Goal: Task Accomplishment & Management: Manage account settings

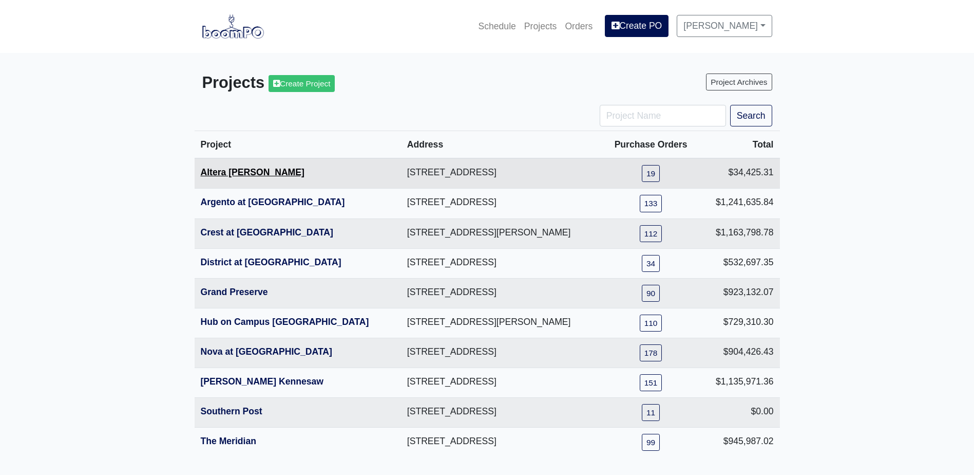
click at [236, 173] on link "Altera [PERSON_NAME]" at bounding box center [253, 172] width 104 height 10
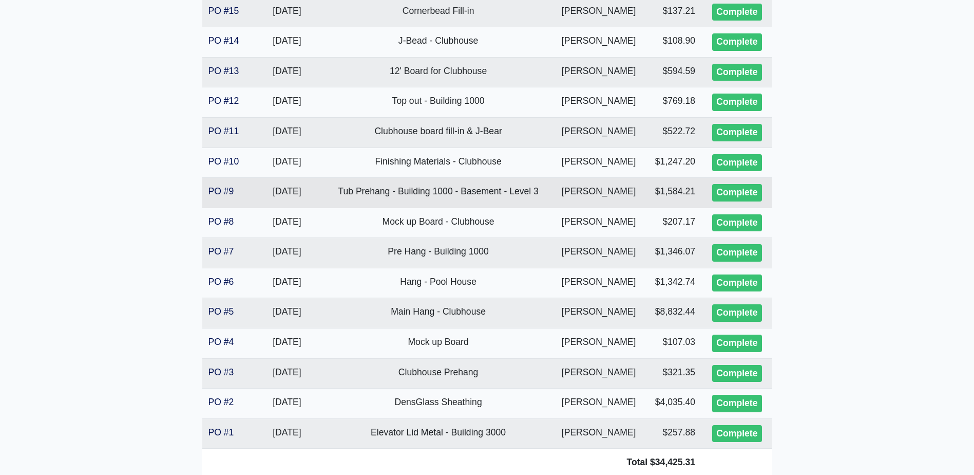
scroll to position [411, 0]
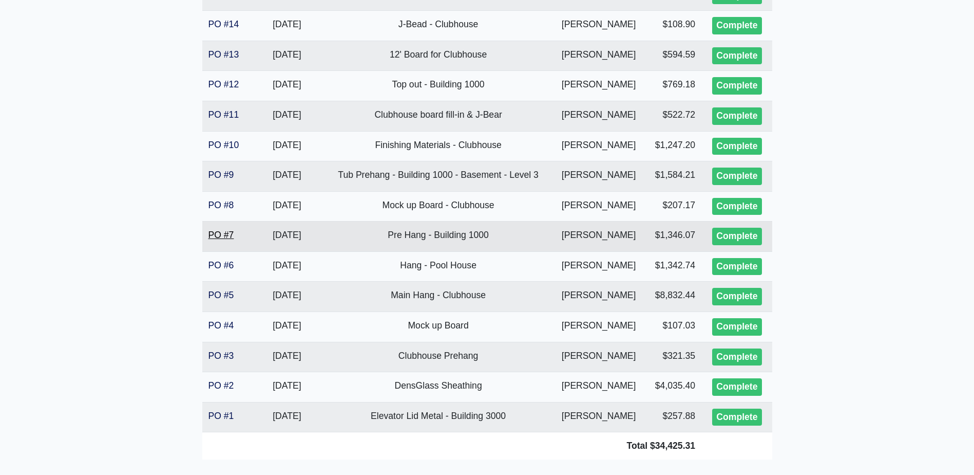
click at [230, 237] on link "PO #7" at bounding box center [222, 235] width 26 height 10
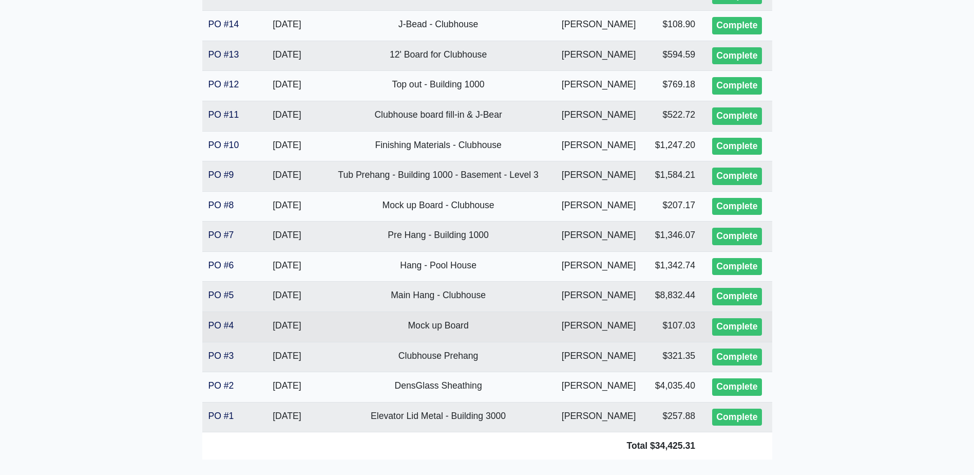
scroll to position [360, 0]
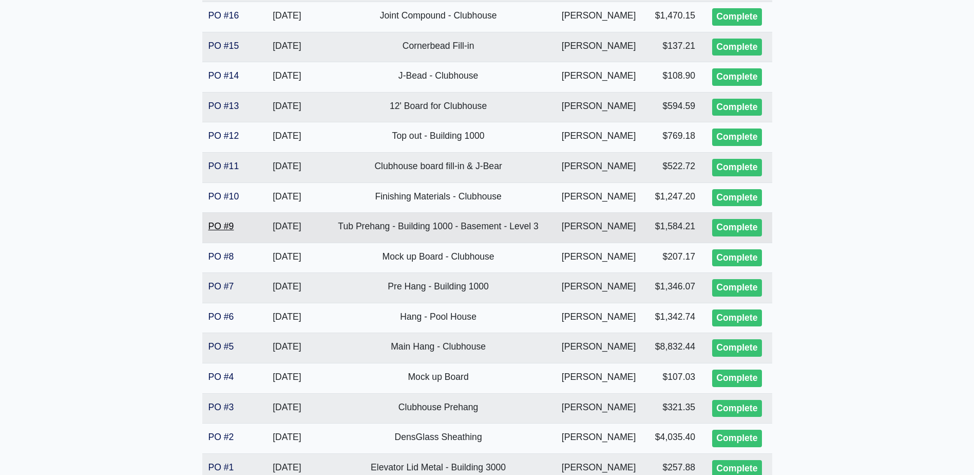
click at [234, 227] on link "PO #9" at bounding box center [222, 226] width 26 height 10
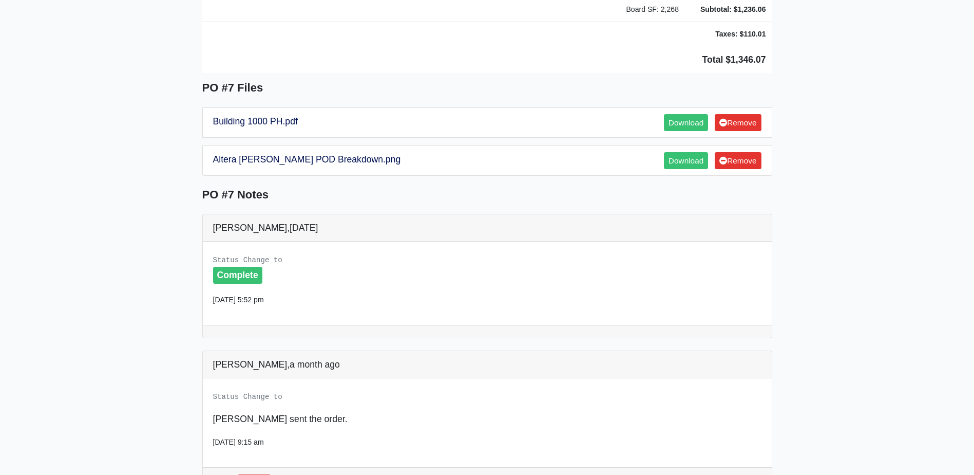
scroll to position [514, 0]
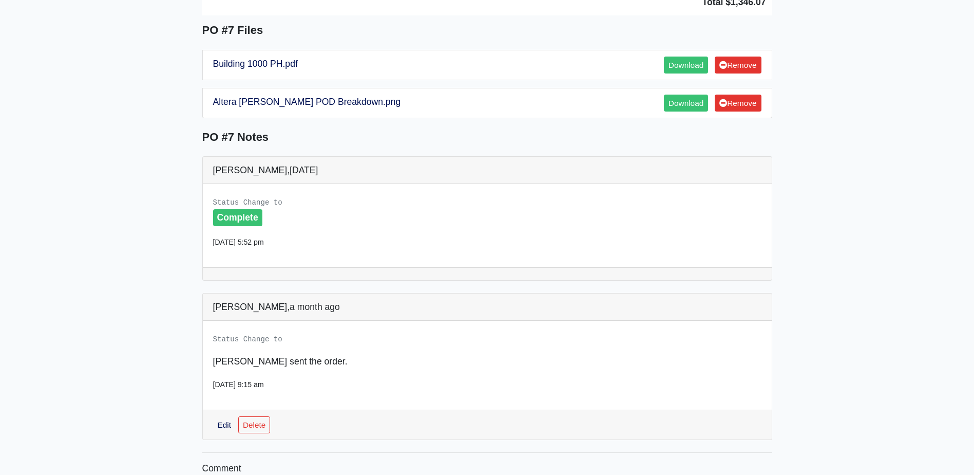
click at [177, 209] on main "Back to Project Roswell Drywall 7000 Peachtree Dunwoody Rd NE Building 5, Suite…" at bounding box center [487, 59] width 974 height 1041
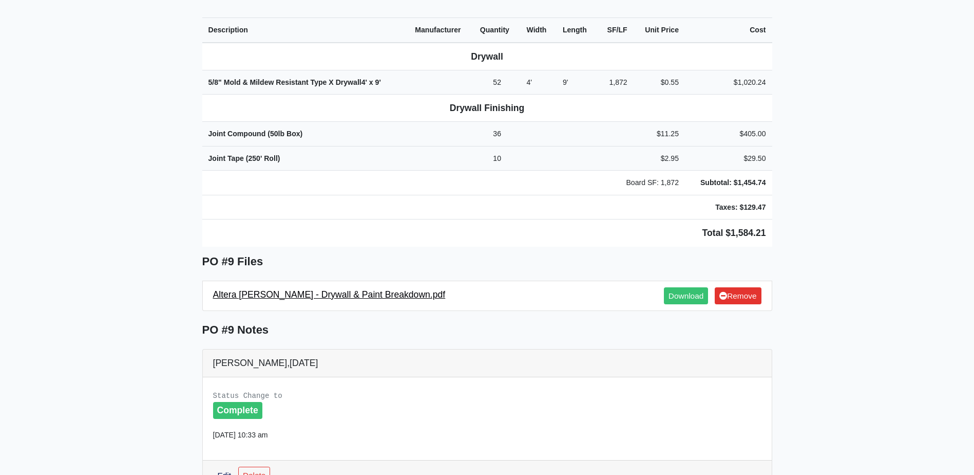
scroll to position [360, 0]
click at [287, 289] on link "Altera Ben Hill - Drywall & Paint Breakdown.pdf" at bounding box center [329, 294] width 233 height 10
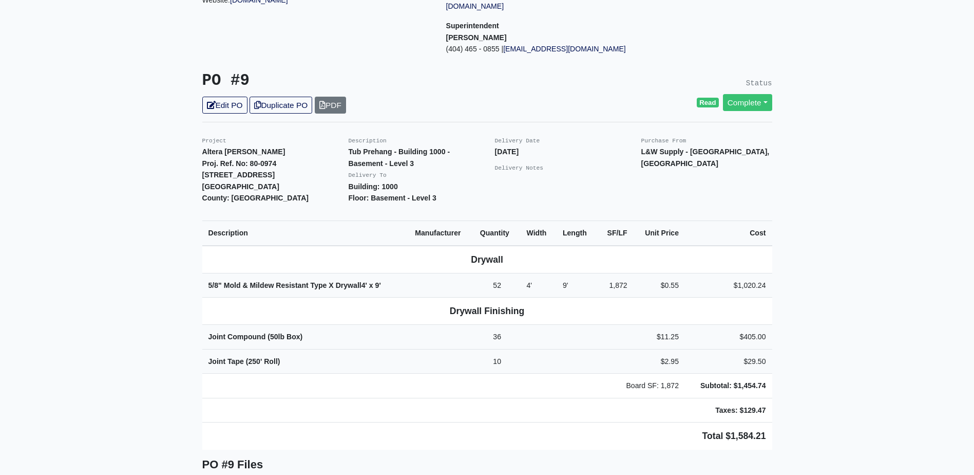
scroll to position [154, 0]
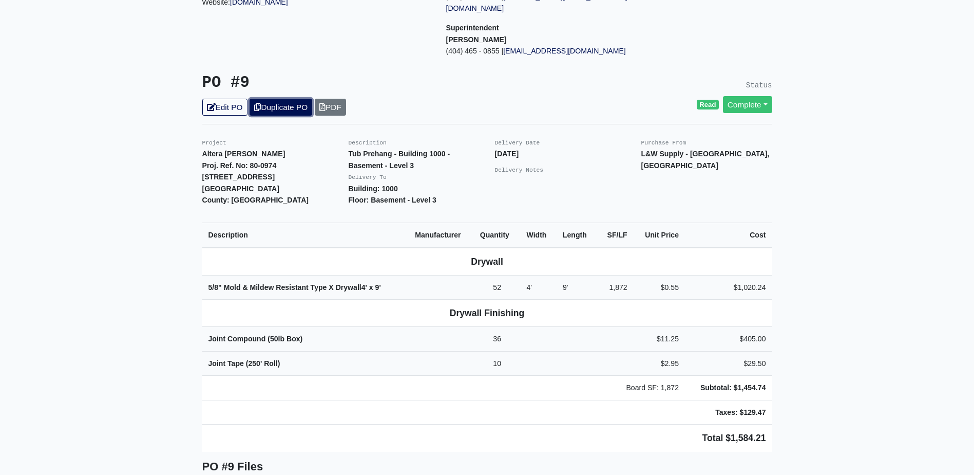
click at [281, 99] on link "Duplicate PO" at bounding box center [281, 107] width 63 height 17
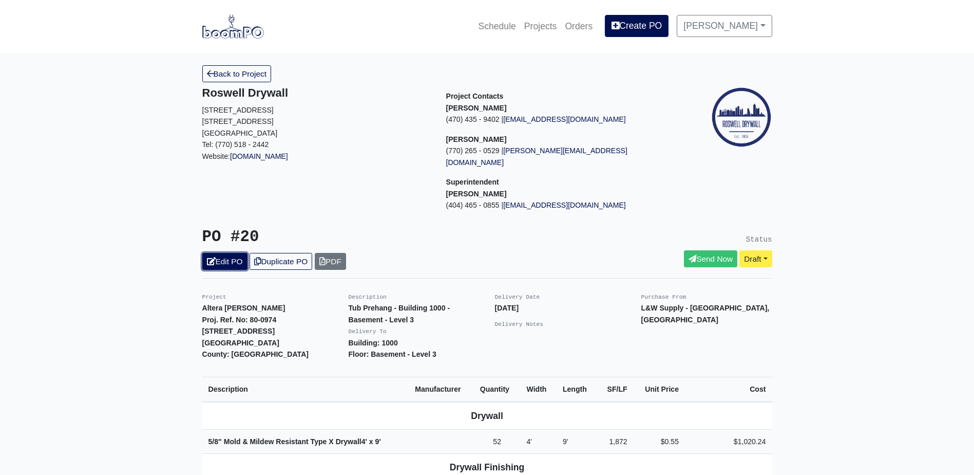
click at [221, 253] on link "Edit PO" at bounding box center [224, 261] width 45 height 17
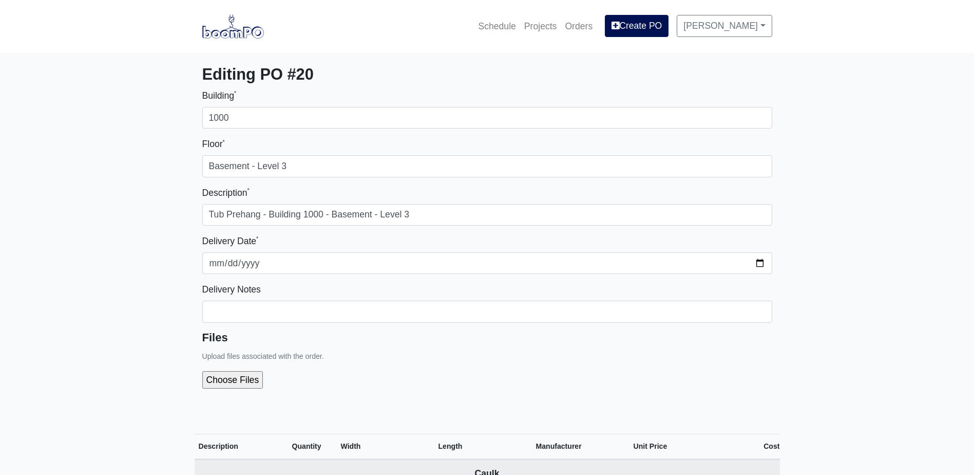
select select
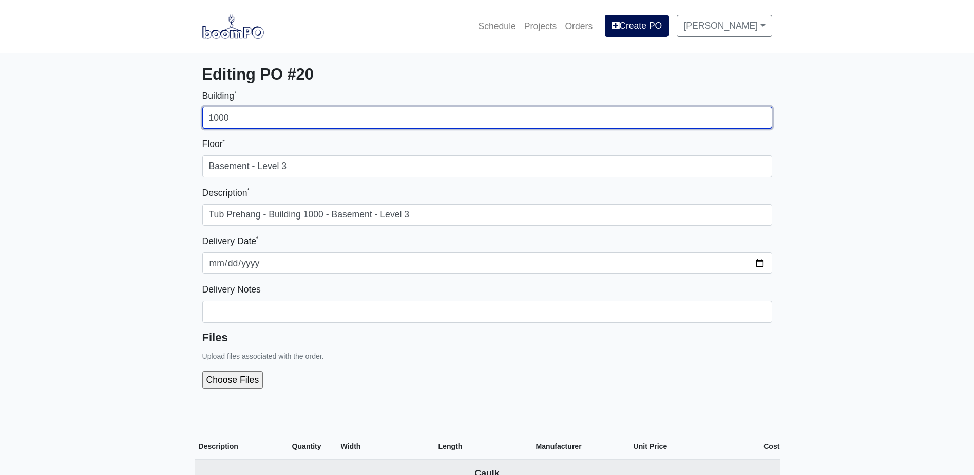
click at [248, 123] on input "1000" at bounding box center [487, 118] width 570 height 22
type input "2000"
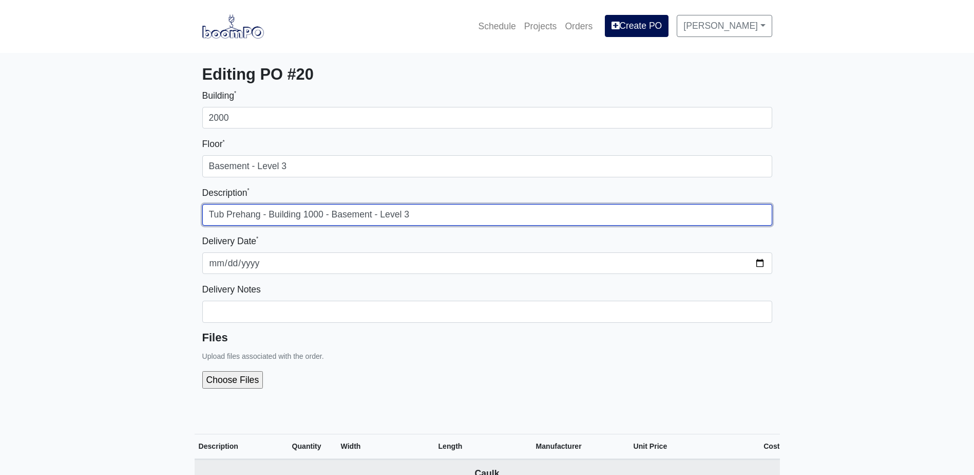
click at [308, 212] on input "Tub Prehang - Building 1000 - Basement - Level 3" at bounding box center [487, 215] width 570 height 22
type input "Tub Prehang - Building 2000 - Basement - Level 3"
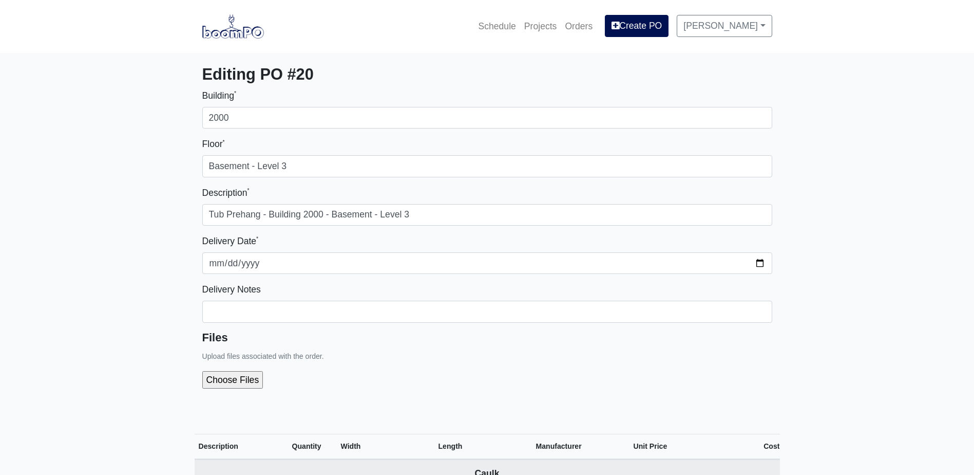
click at [388, 332] on h5 "Files" at bounding box center [487, 337] width 570 height 13
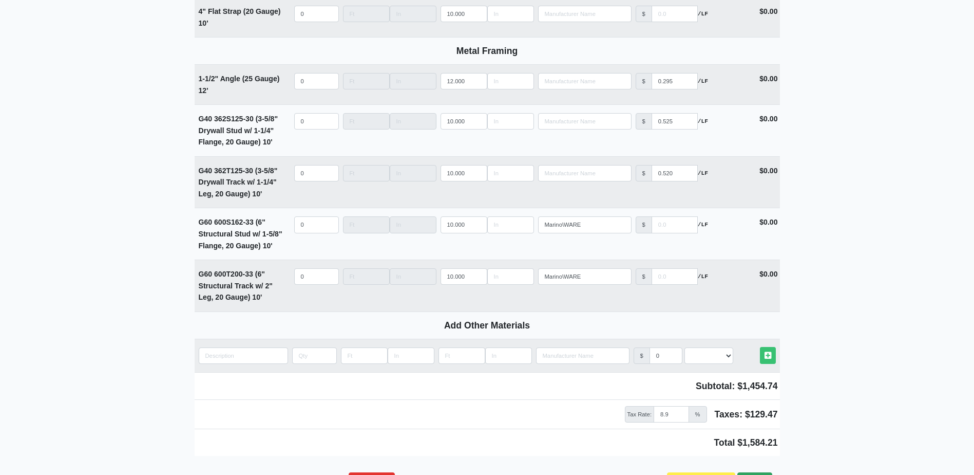
scroll to position [1412, 0]
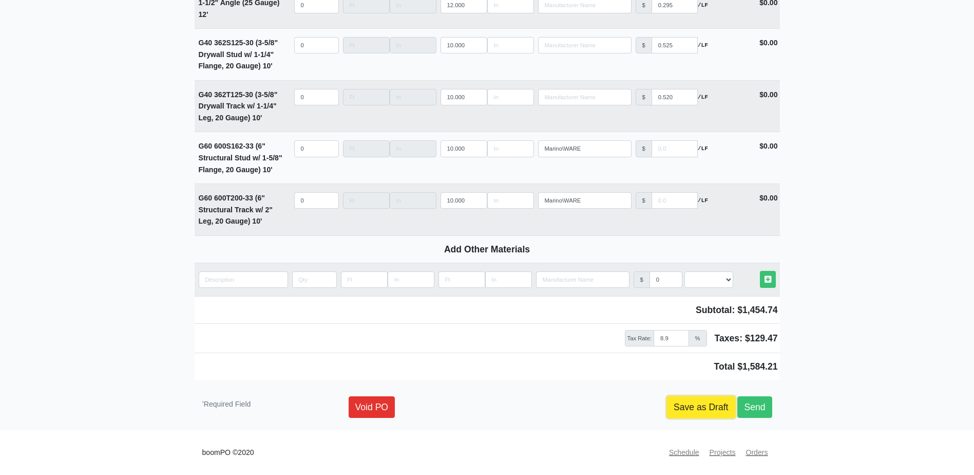
click at [712, 410] on link "Save as Draft" at bounding box center [701, 407] width 68 height 22
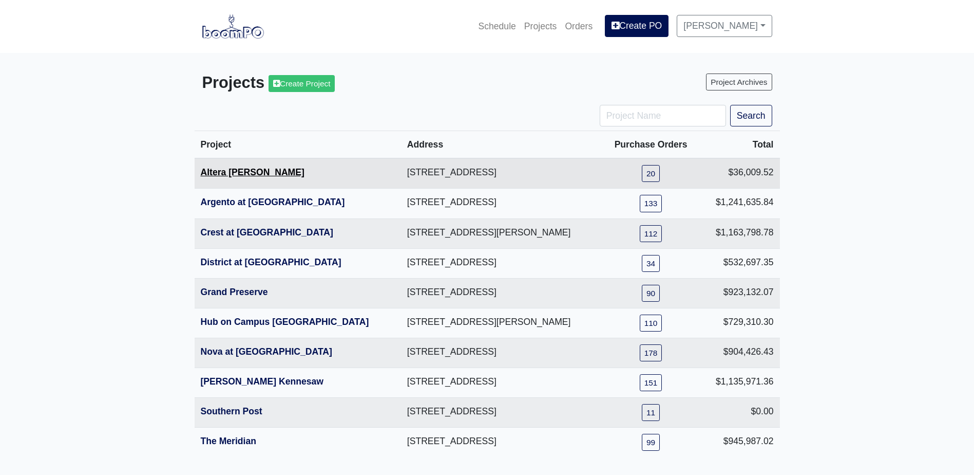
click at [239, 177] on link "Altera [PERSON_NAME]" at bounding box center [253, 172] width 104 height 10
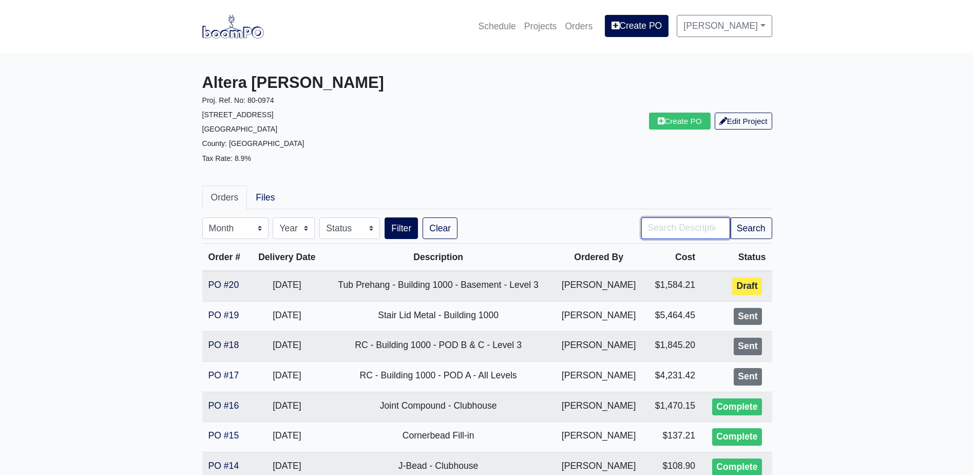
click at [665, 234] on input "Search" at bounding box center [686, 228] width 89 height 22
type input "pre"
click at [730, 217] on button "Search" at bounding box center [751, 228] width 42 height 22
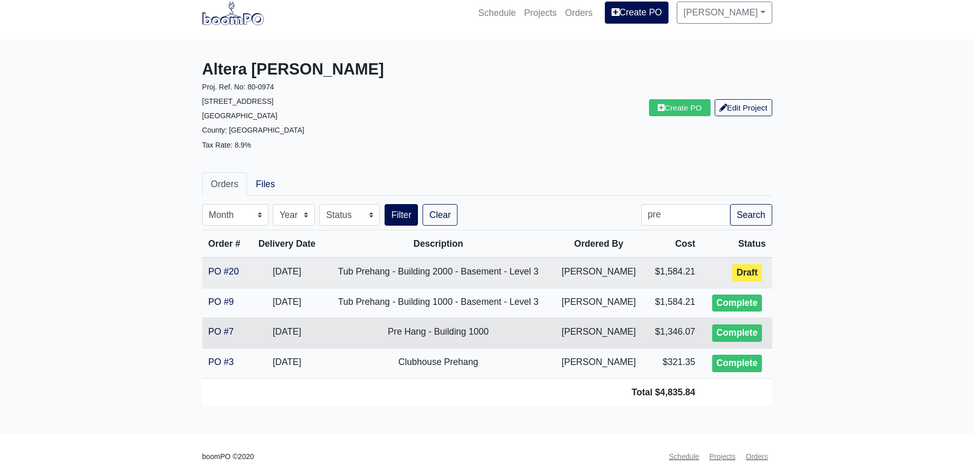
scroll to position [17, 0]
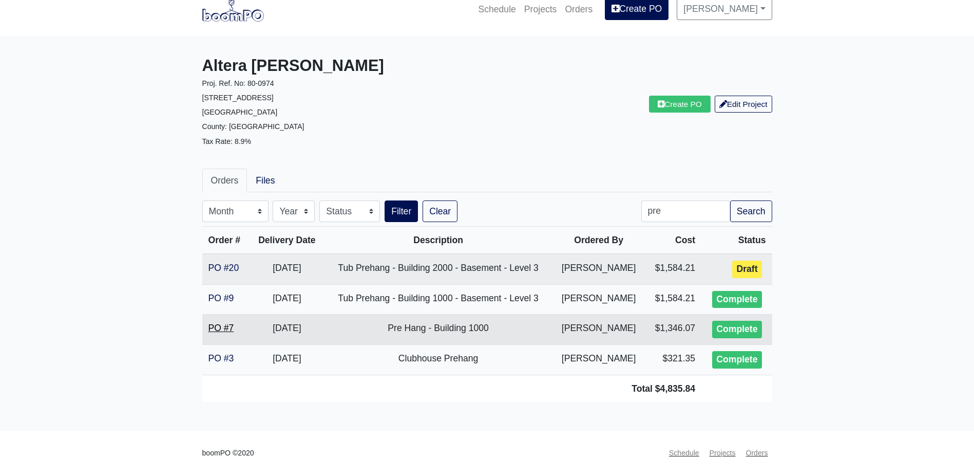
click at [222, 326] on link "PO #7" at bounding box center [222, 328] width 26 height 10
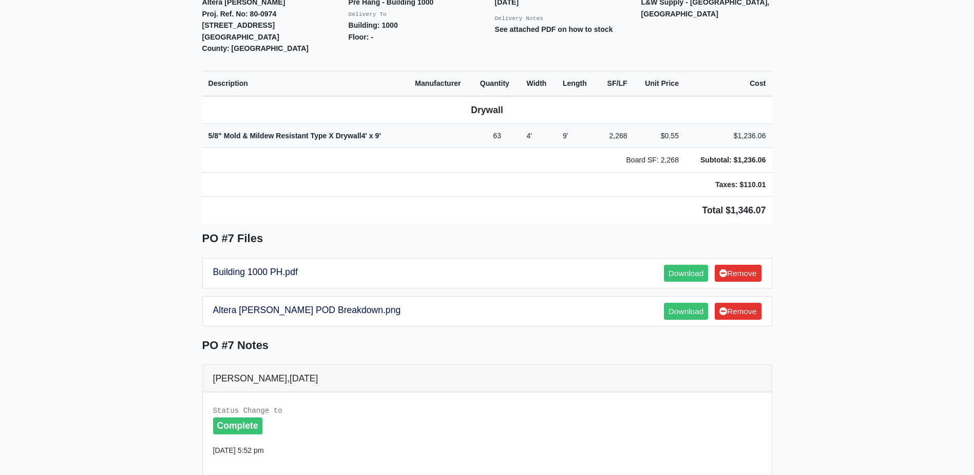
scroll to position [308, 0]
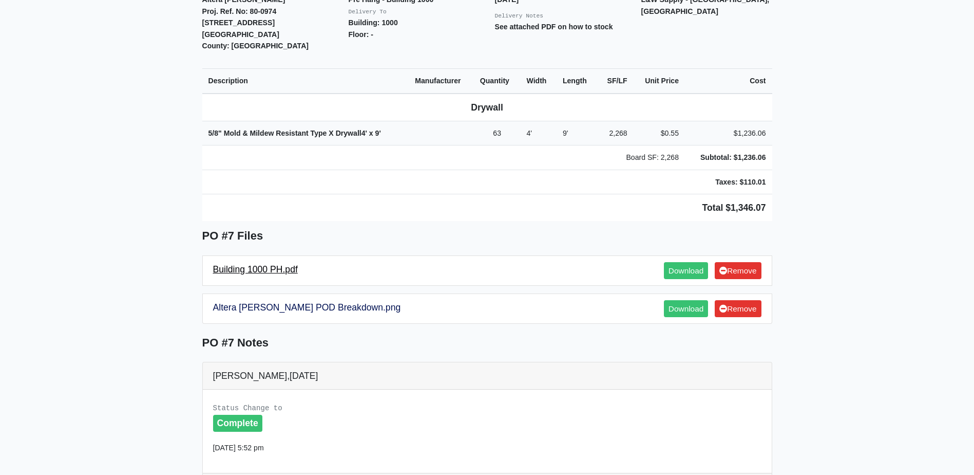
click at [278, 264] on link "Building 1000 PH.pdf" at bounding box center [255, 269] width 85 height 10
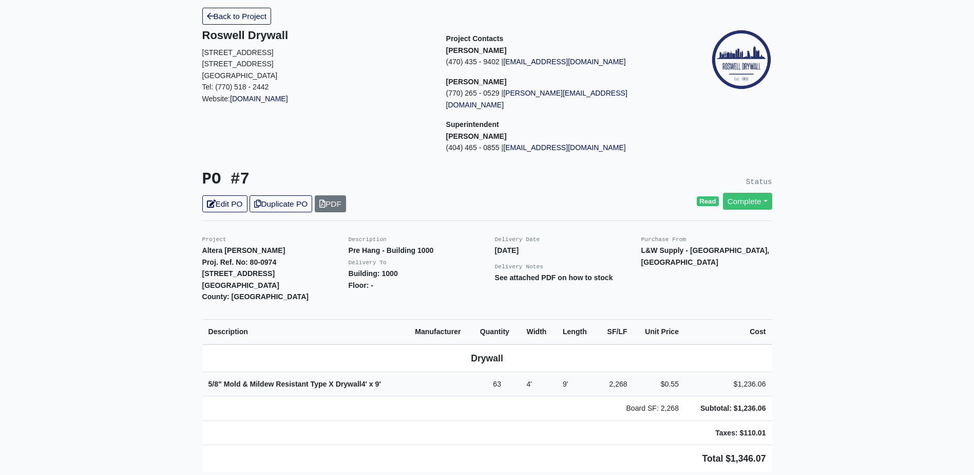
scroll to position [51, 0]
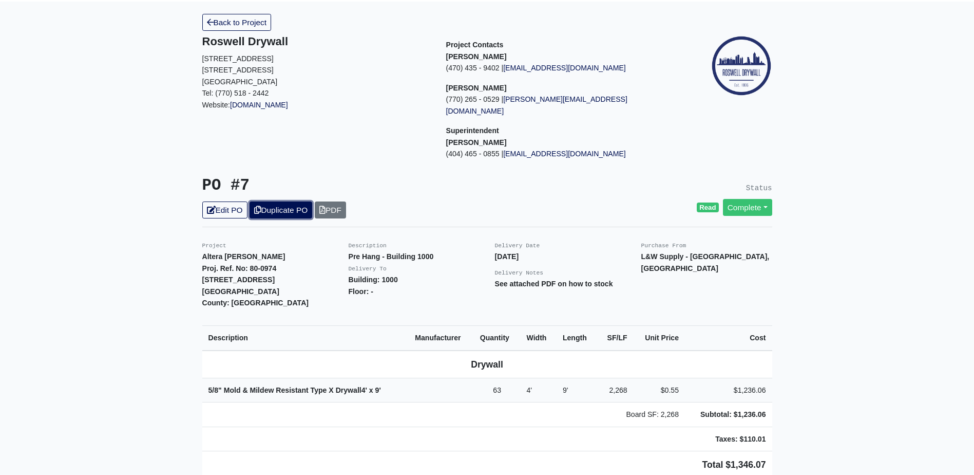
click at [294, 201] on link "Duplicate PO" at bounding box center [281, 209] width 63 height 17
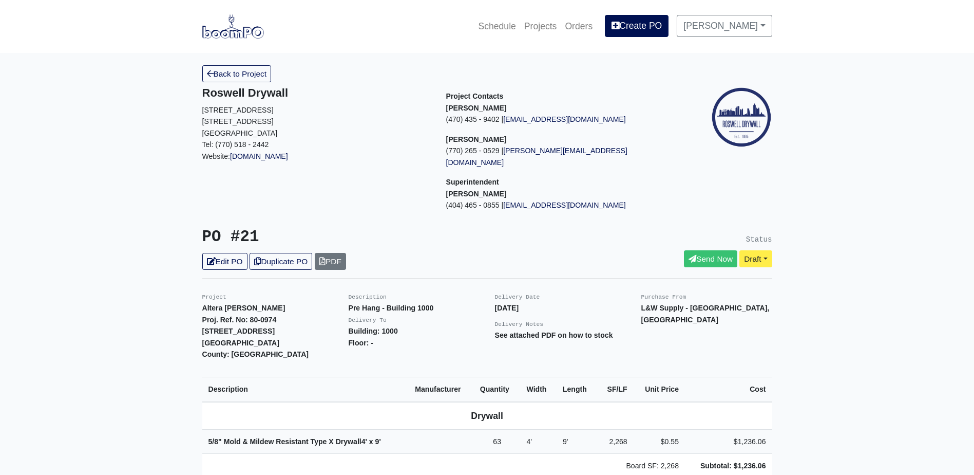
click at [224, 253] on link "Edit PO" at bounding box center [224, 261] width 45 height 17
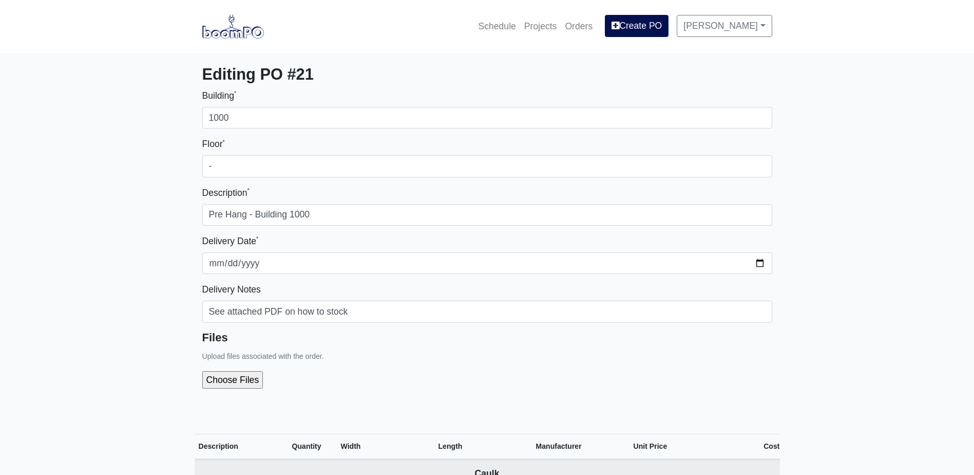
select select
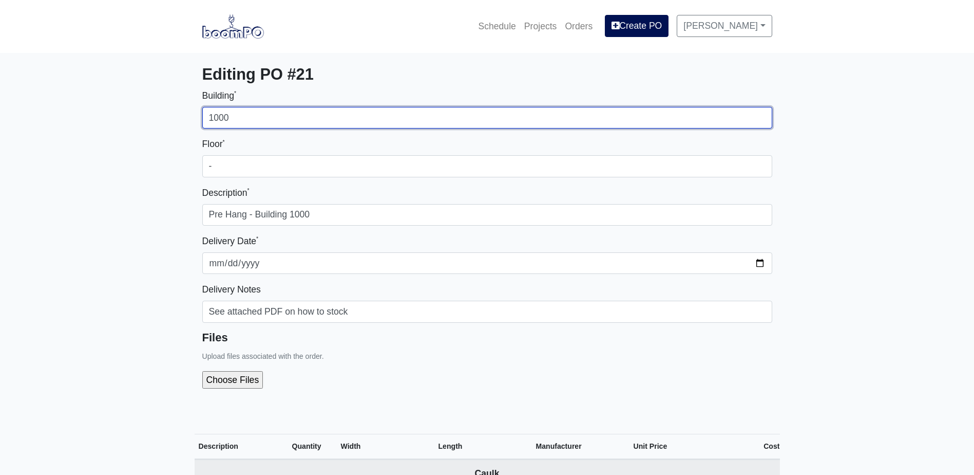
click at [247, 118] on input "1000" at bounding box center [487, 118] width 570 height 22
type input "2000"
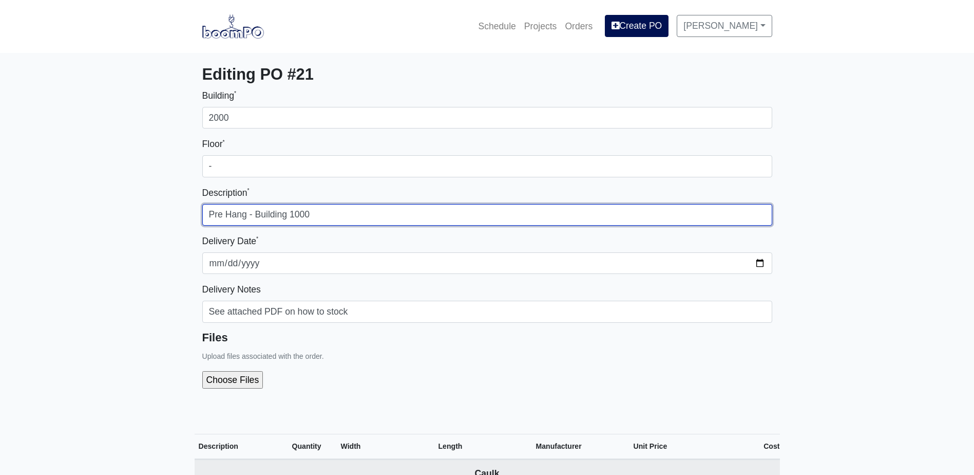
click at [295, 213] on input "Pre Hang - Building 1000" at bounding box center [487, 215] width 570 height 22
type input "Pre Hang - Building 2000"
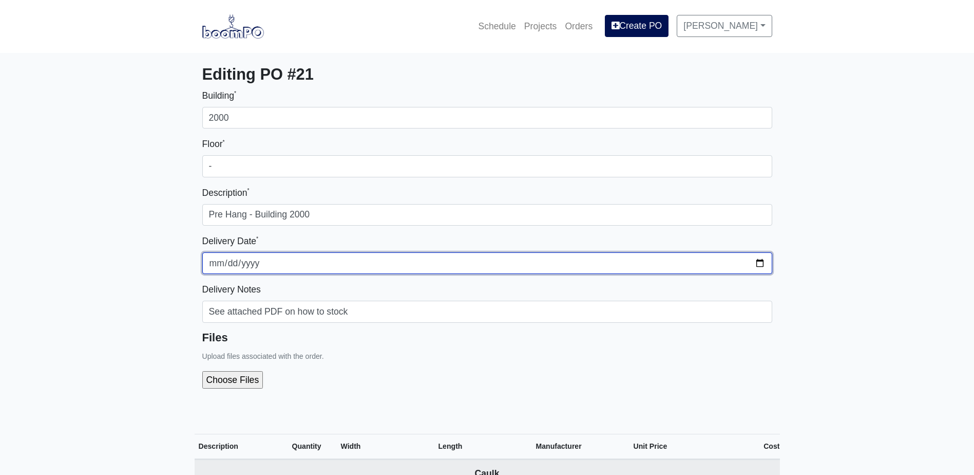
click at [760, 262] on input "2025-07-28" at bounding box center [487, 263] width 570 height 22
type input "2025-08-20"
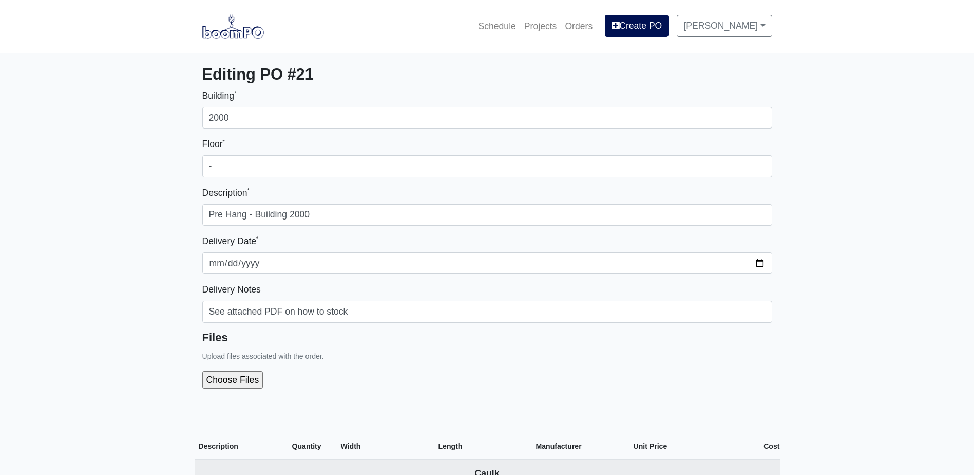
click at [533, 360] on div "Files Upload files associated with the order." at bounding box center [487, 364] width 570 height 66
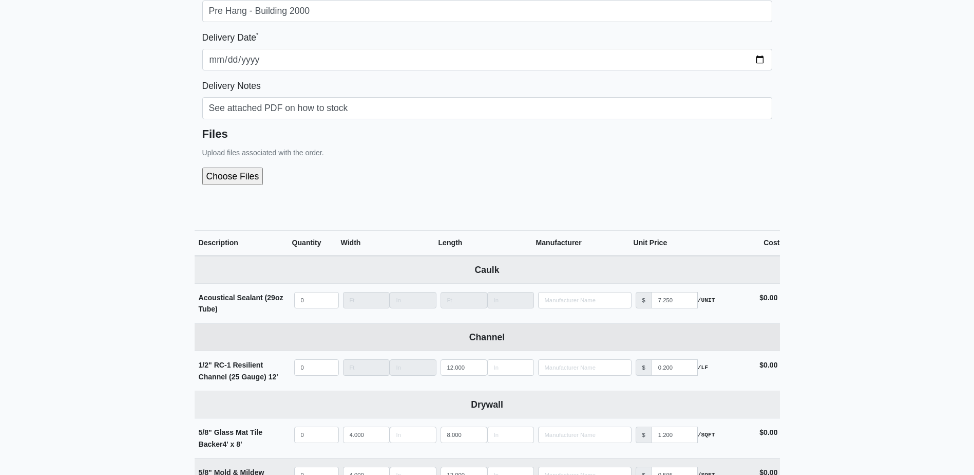
scroll to position [205, 0]
click at [244, 175] on input "file" at bounding box center [287, 173] width 171 height 17
type input "C:\fakepath\Building 2000 PH.pdf"
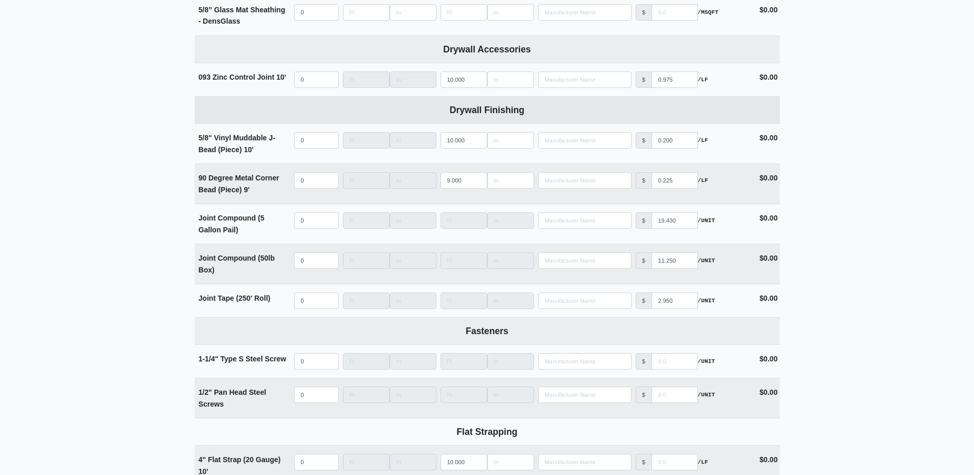
scroll to position [976, 0]
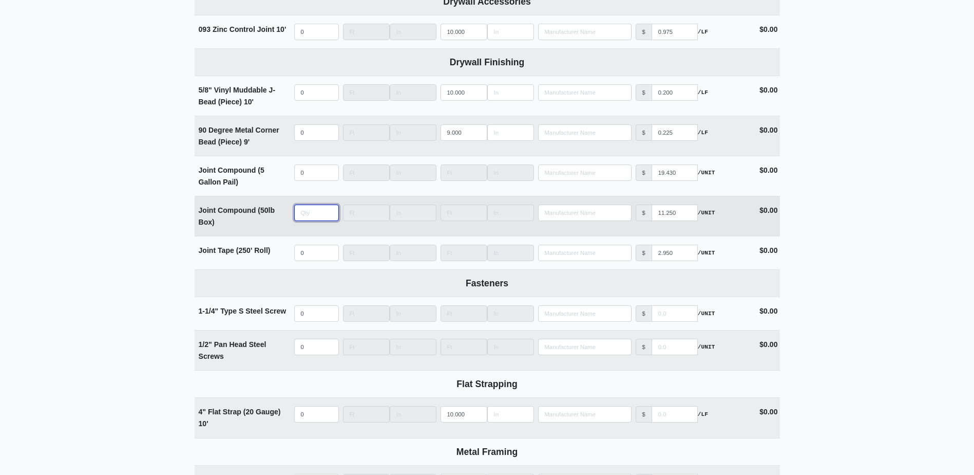
click at [318, 212] on input "quantity" at bounding box center [316, 212] width 45 height 16
type input "2"
select select
type input "24"
select select
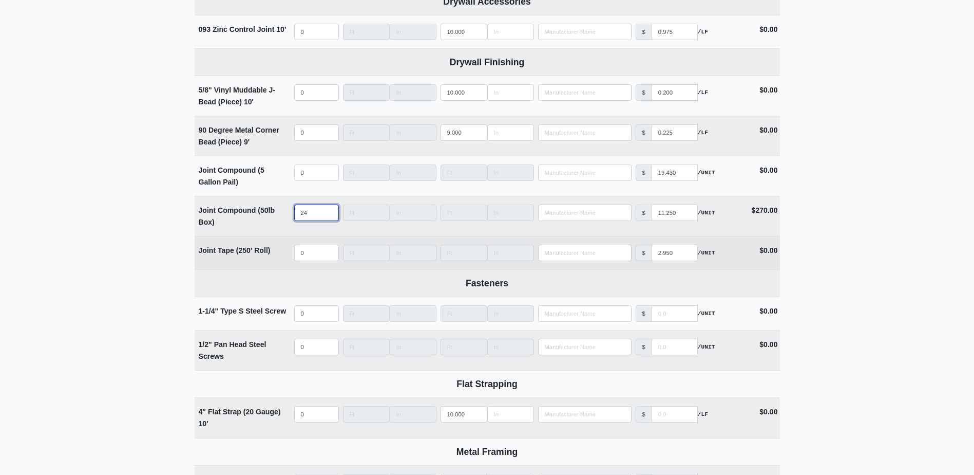
type input "24"
click at [312, 252] on input "quantity" at bounding box center [316, 253] width 45 height 16
type input "5"
select select
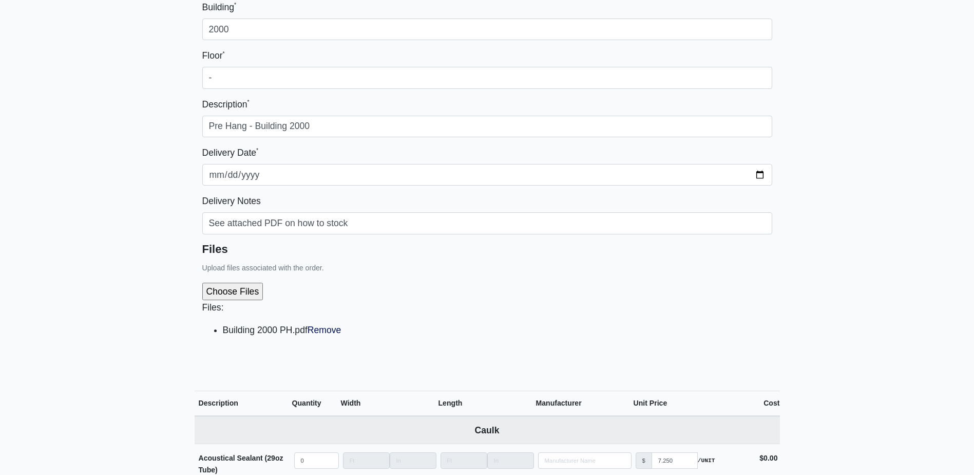
scroll to position [51, 0]
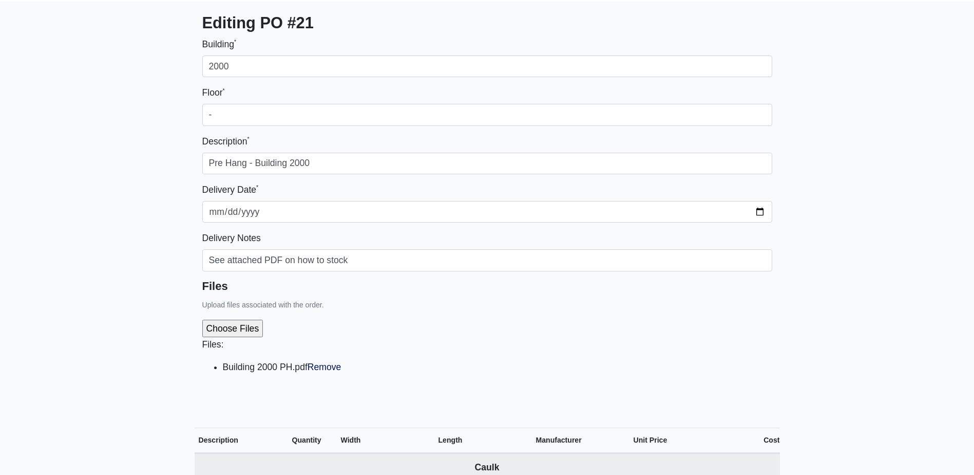
type input "5"
click at [250, 333] on input "file" at bounding box center [287, 327] width 171 height 17
type input "C:\fakepath\Altera Ben Hill POD Breakdown.png"
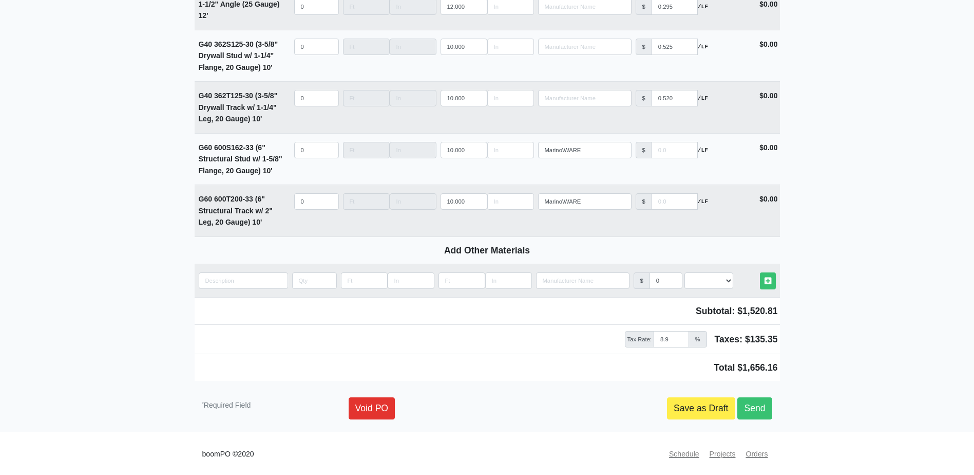
scroll to position [1471, 0]
click at [759, 415] on link "Send" at bounding box center [755, 407] width 34 height 22
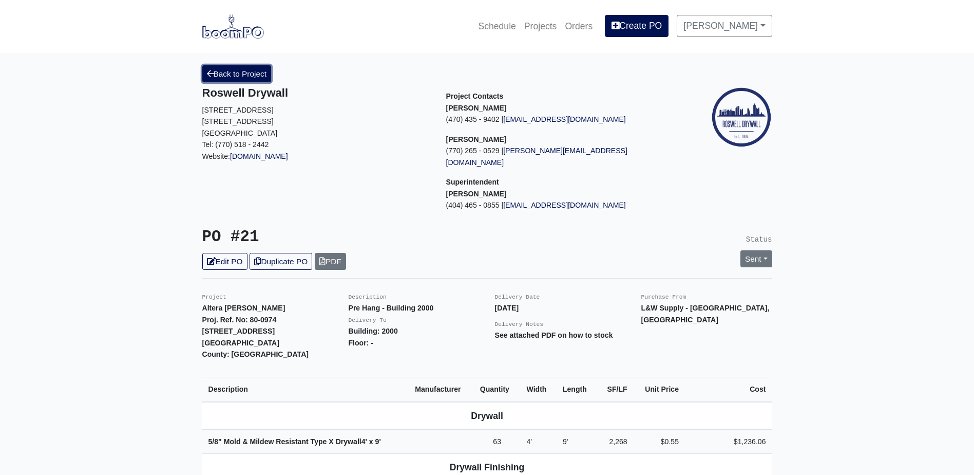
click at [248, 82] on link "Back to Project" at bounding box center [236, 73] width 69 height 17
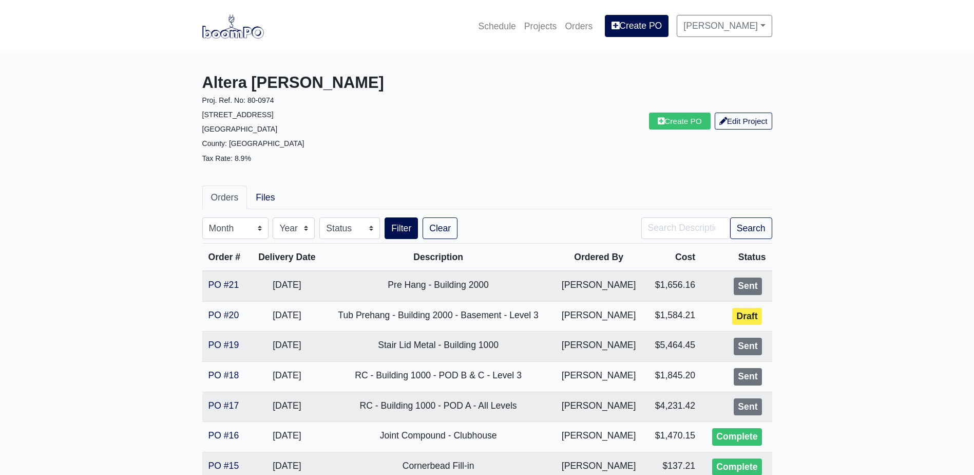
scroll to position [51, 0]
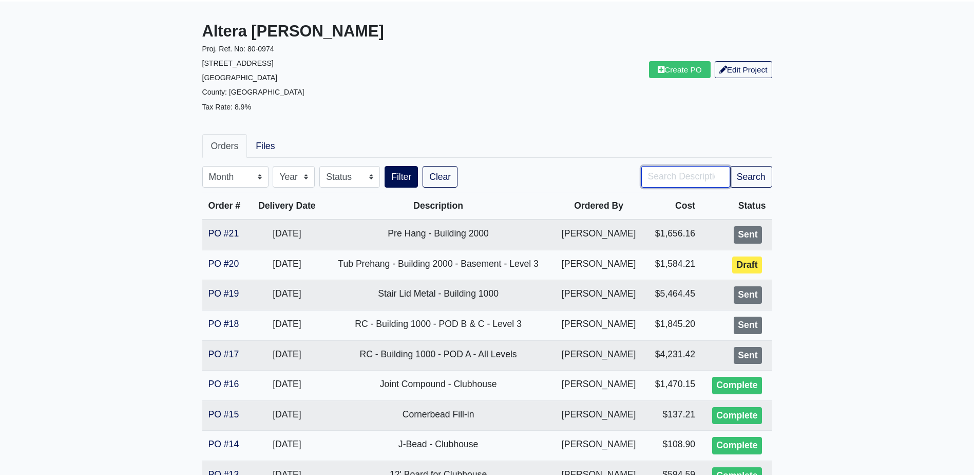
click at [668, 171] on input "Search" at bounding box center [686, 177] width 89 height 22
type input "top"
click at [730, 166] on button "Search" at bounding box center [751, 177] width 42 height 22
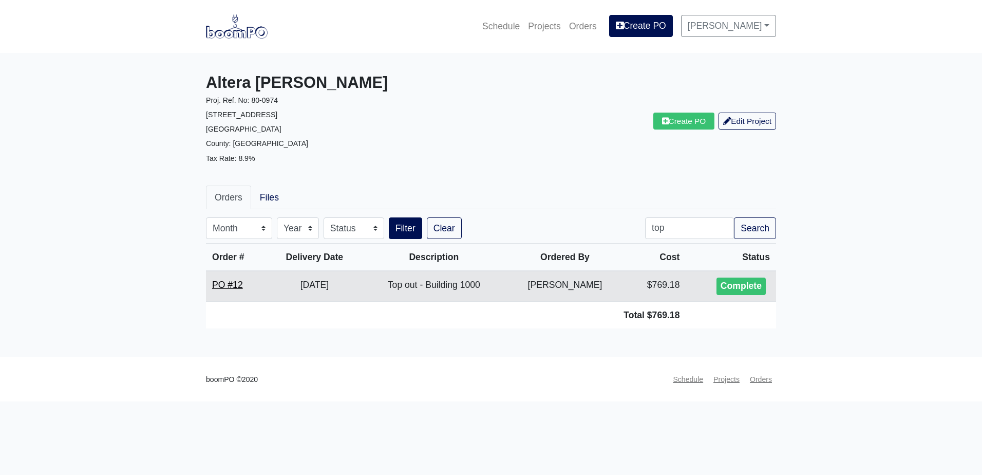
click at [232, 280] on link "PO #12" at bounding box center [227, 284] width 31 height 10
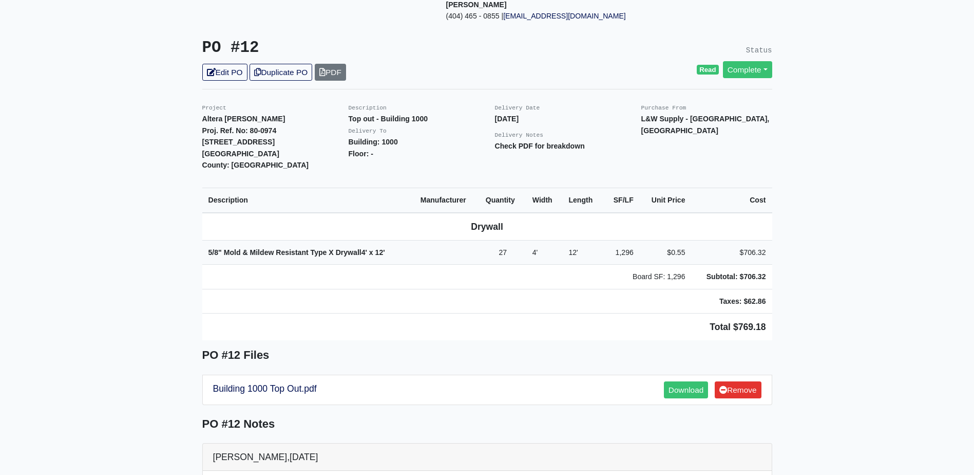
scroll to position [205, 0]
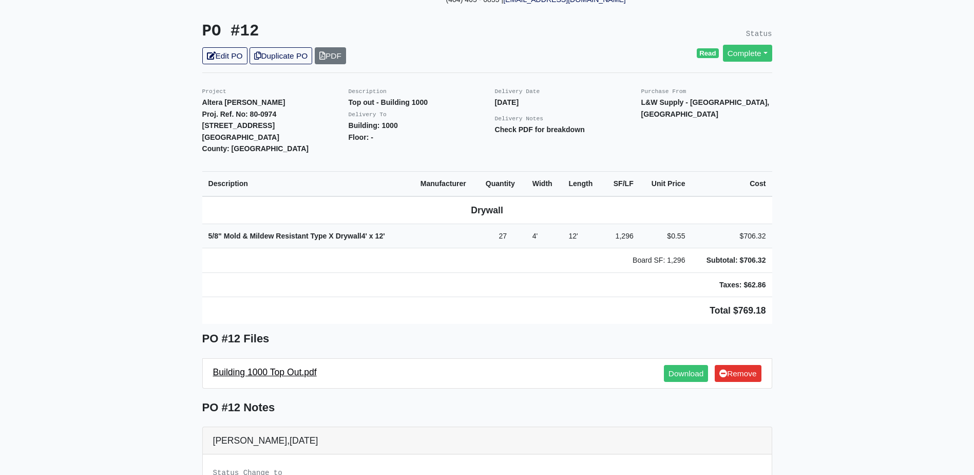
click at [303, 367] on link "Building 1000 Top Out.pdf" at bounding box center [265, 372] width 104 height 10
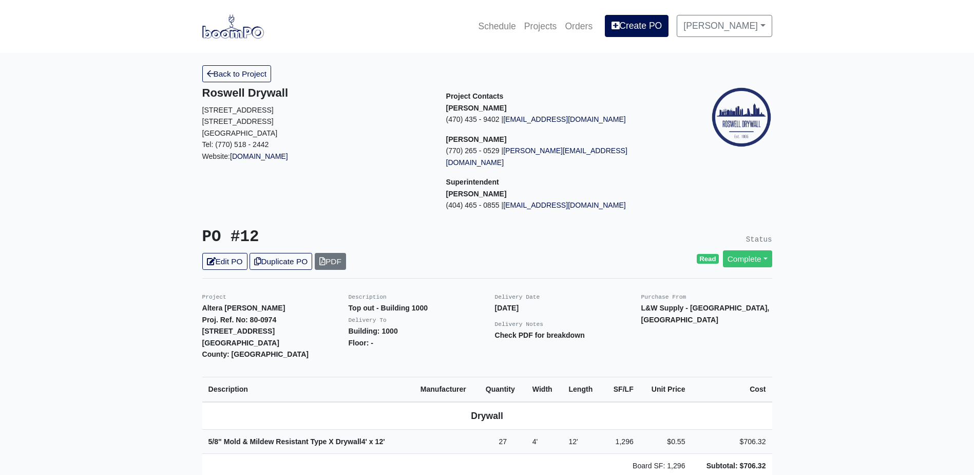
scroll to position [205, 0]
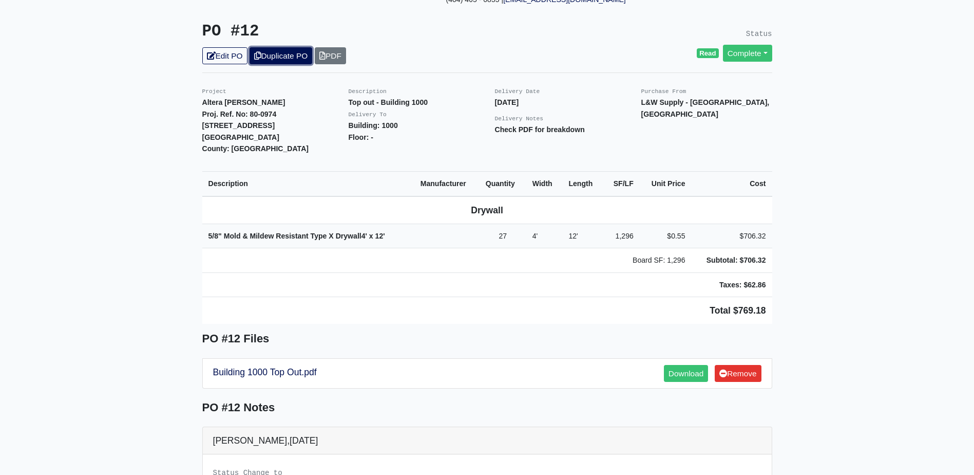
click at [288, 47] on link "Duplicate PO" at bounding box center [281, 55] width 63 height 17
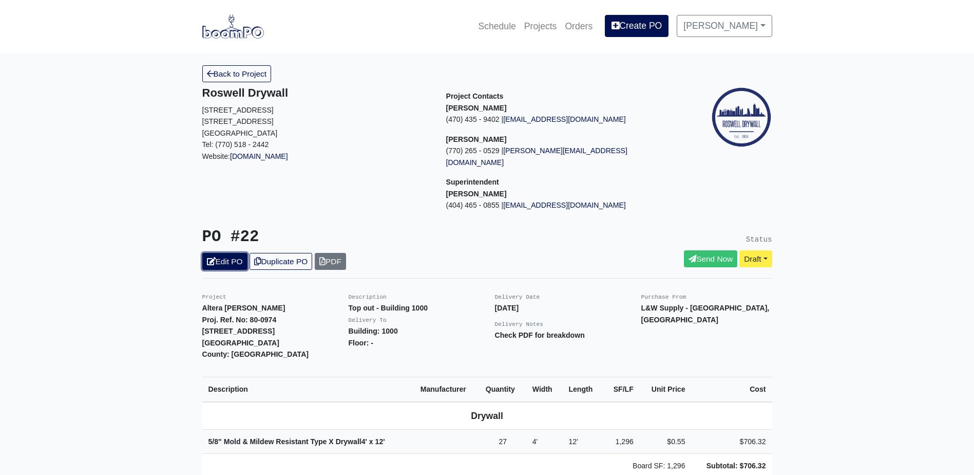
click at [226, 253] on link "Edit PO" at bounding box center [224, 261] width 45 height 17
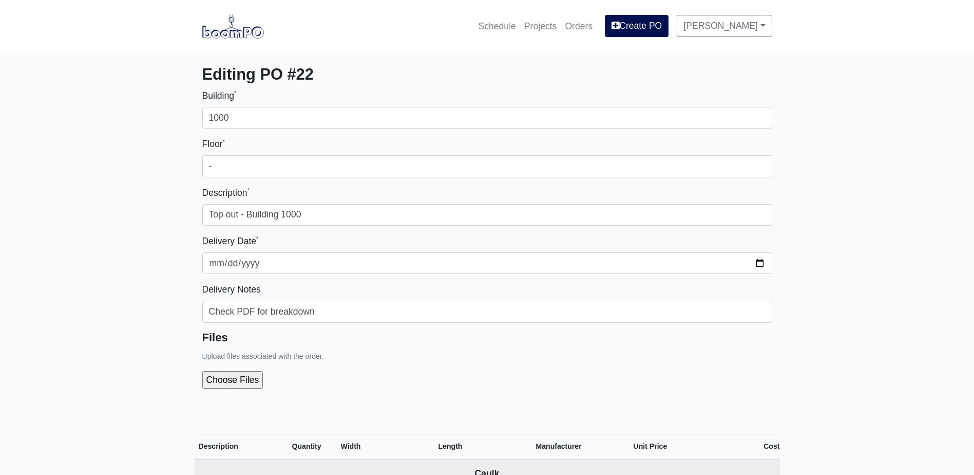
select select
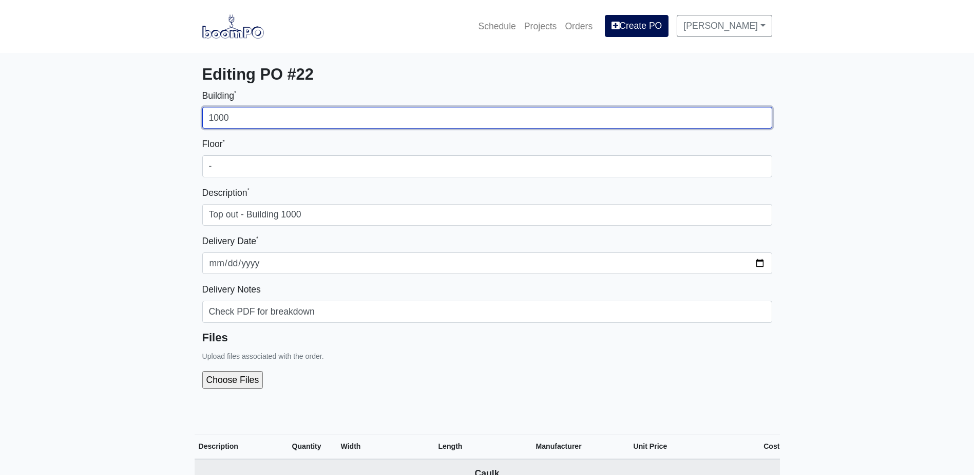
click at [257, 123] on input "1000" at bounding box center [487, 118] width 570 height 22
type input "2000"
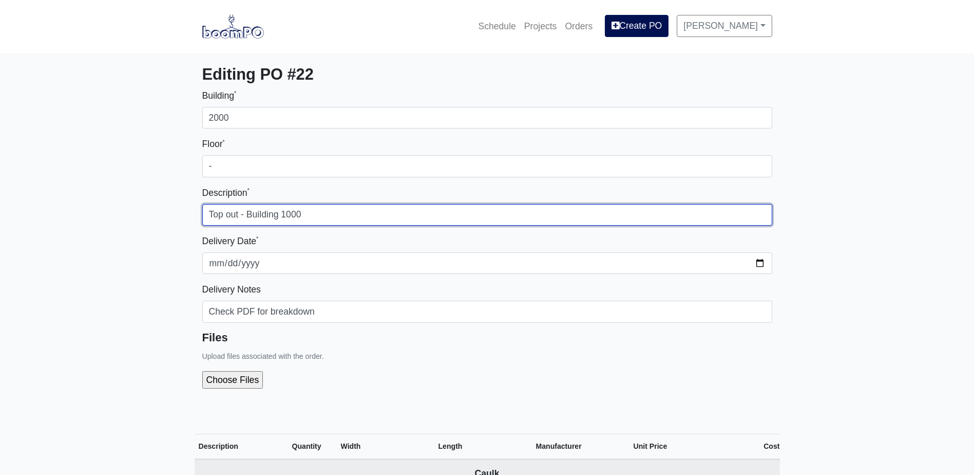
click at [288, 212] on input "Top out - Building 1000" at bounding box center [487, 215] width 570 height 22
type input "Top out - Building 2000"
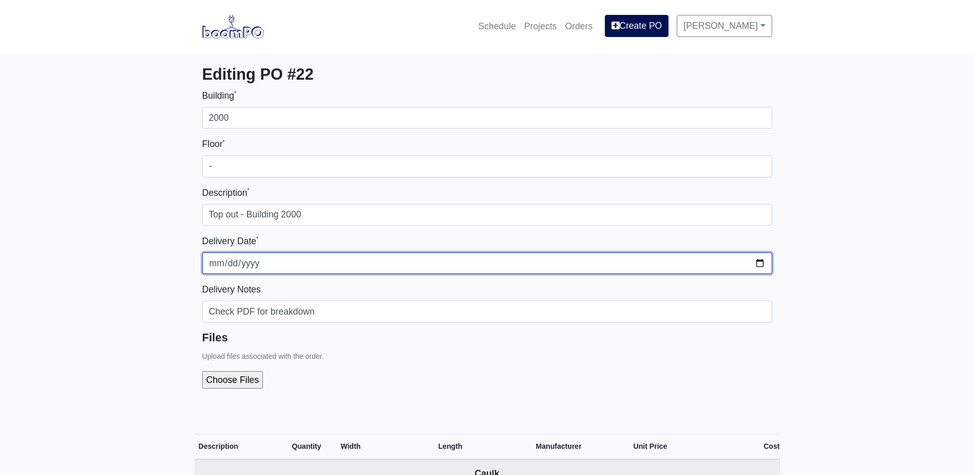
click at [763, 264] on input "2025-08-07" at bounding box center [487, 263] width 570 height 22
type input "2025-08-20"
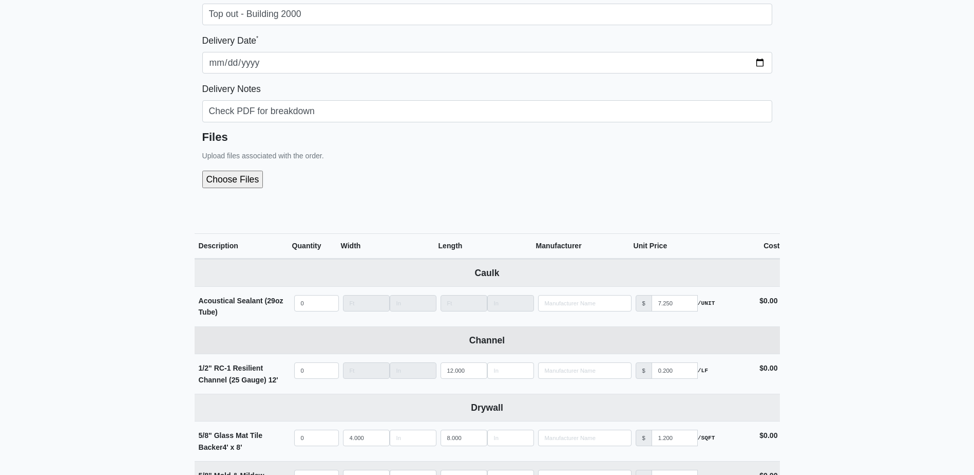
scroll to position [205, 0]
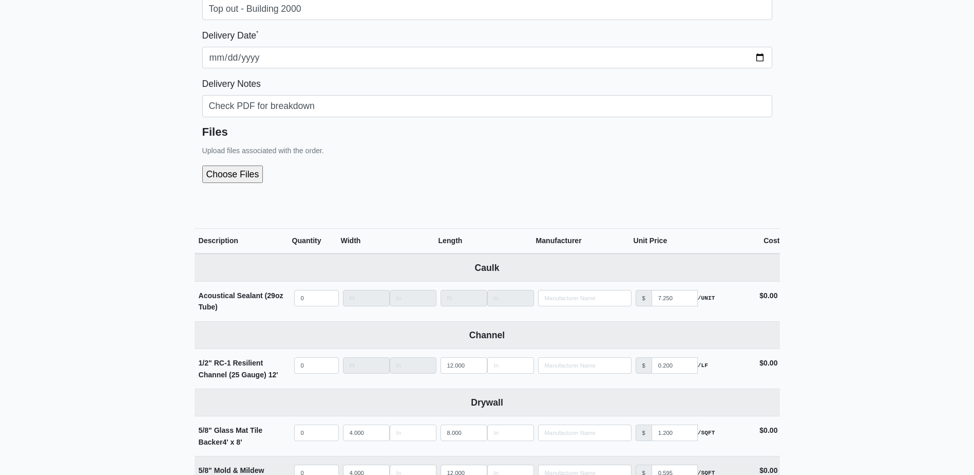
click at [249, 172] on input "file" at bounding box center [287, 173] width 171 height 17
type input "C:\fakepath\Altera Ben Hill POD Breakdown.png"
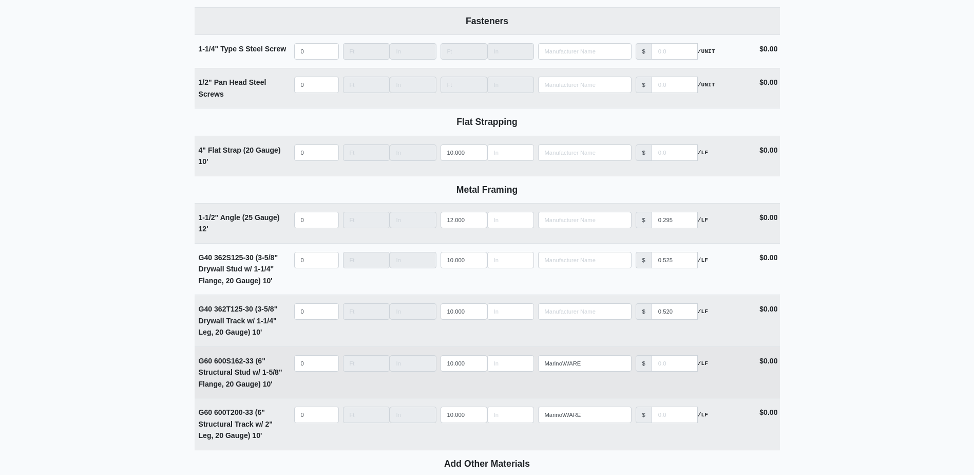
scroll to position [1471, 0]
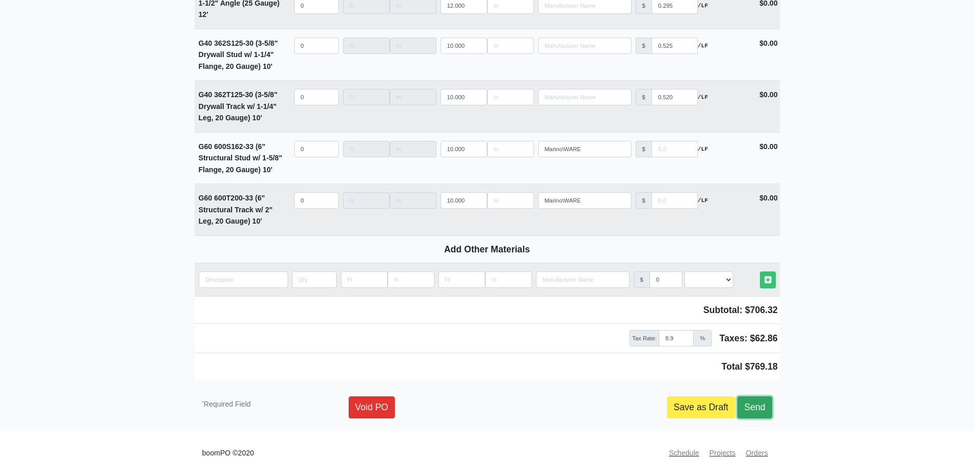
click at [758, 408] on link "Send" at bounding box center [755, 407] width 34 height 22
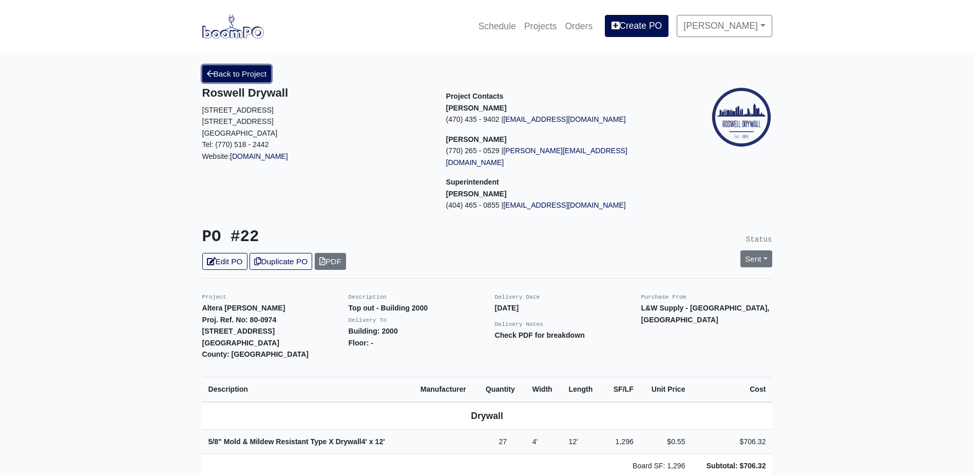
click at [227, 70] on link "Back to Project" at bounding box center [236, 73] width 69 height 17
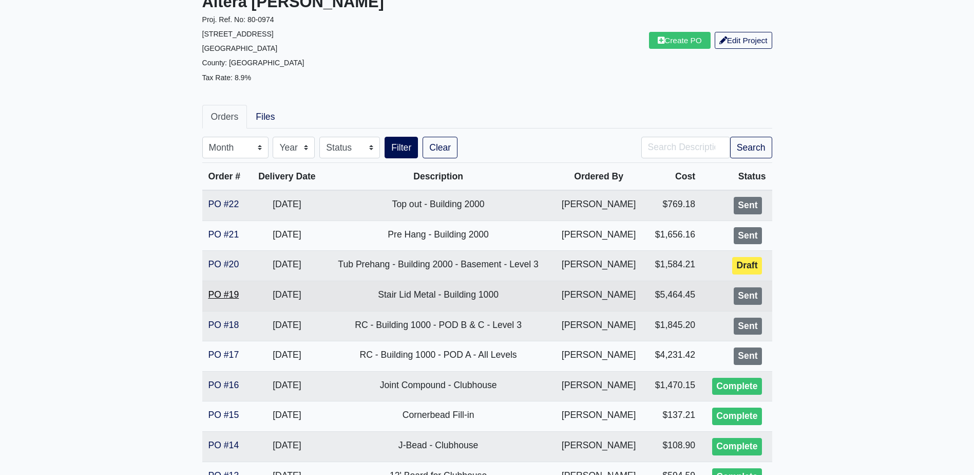
scroll to position [103, 0]
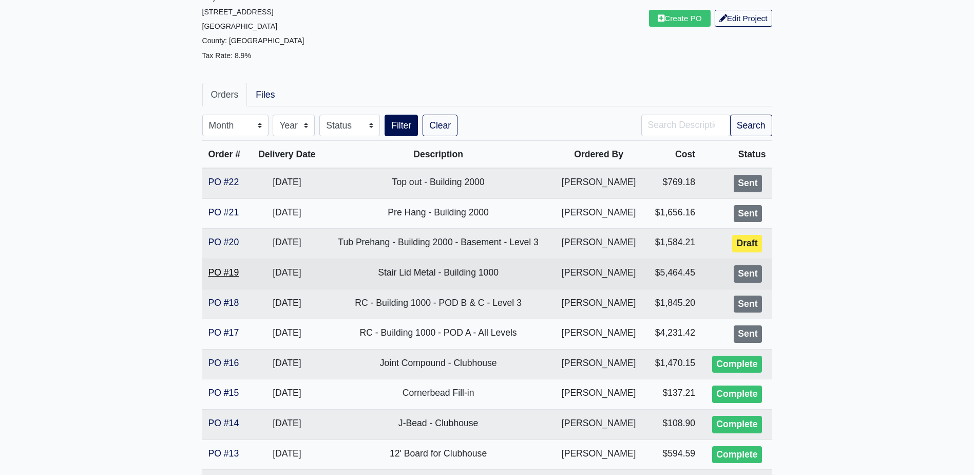
click at [229, 276] on link "PO #19" at bounding box center [224, 272] width 31 height 10
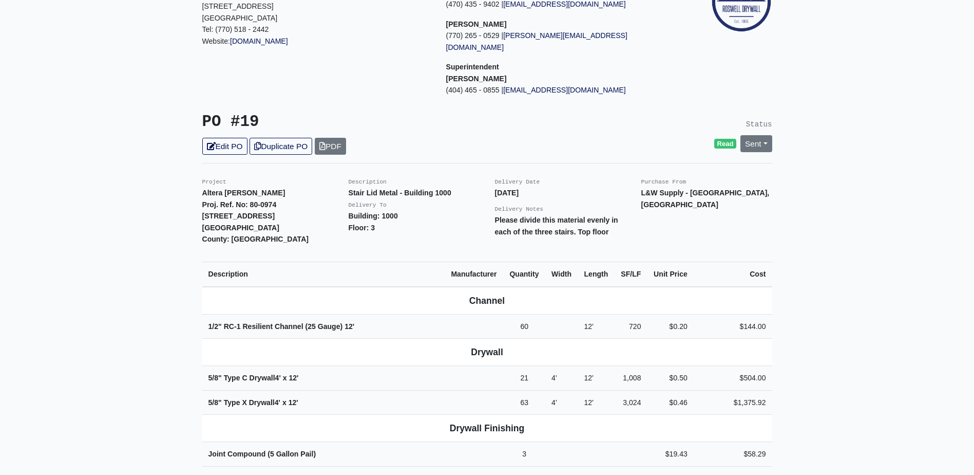
scroll to position [51, 0]
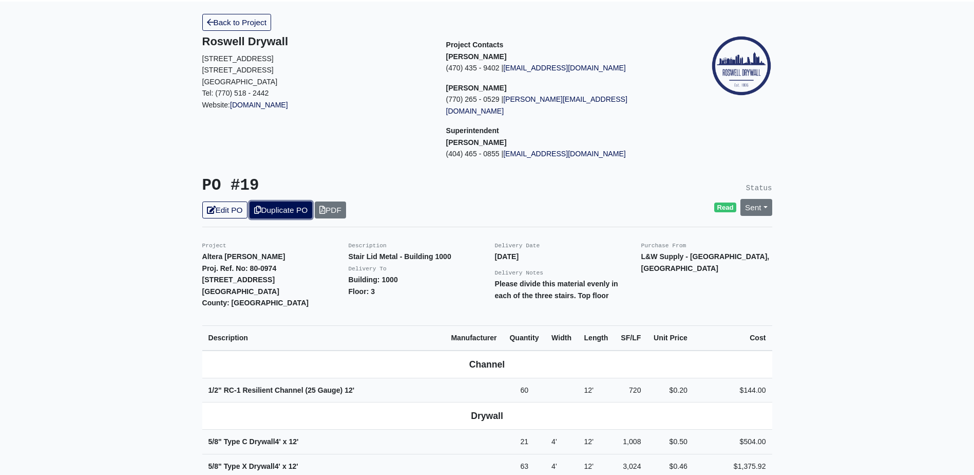
click at [290, 202] on link "Duplicate PO" at bounding box center [281, 209] width 63 height 17
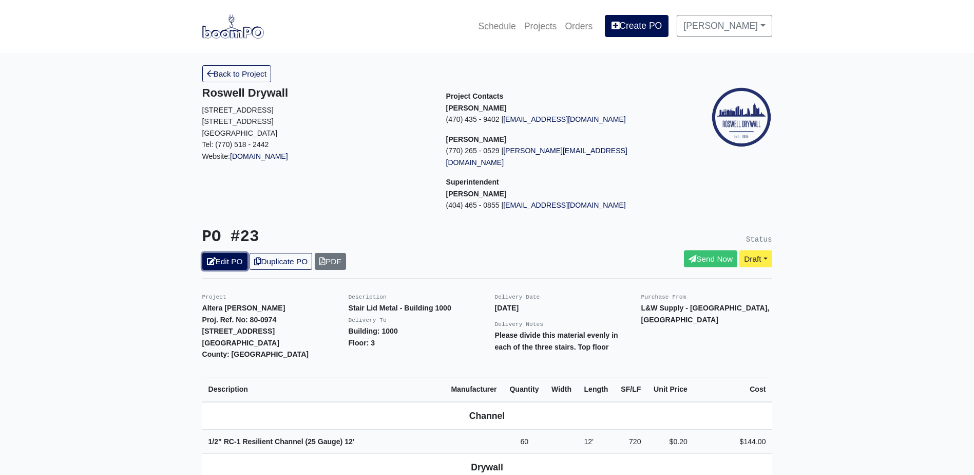
click at [229, 253] on link "Edit PO" at bounding box center [224, 261] width 45 height 17
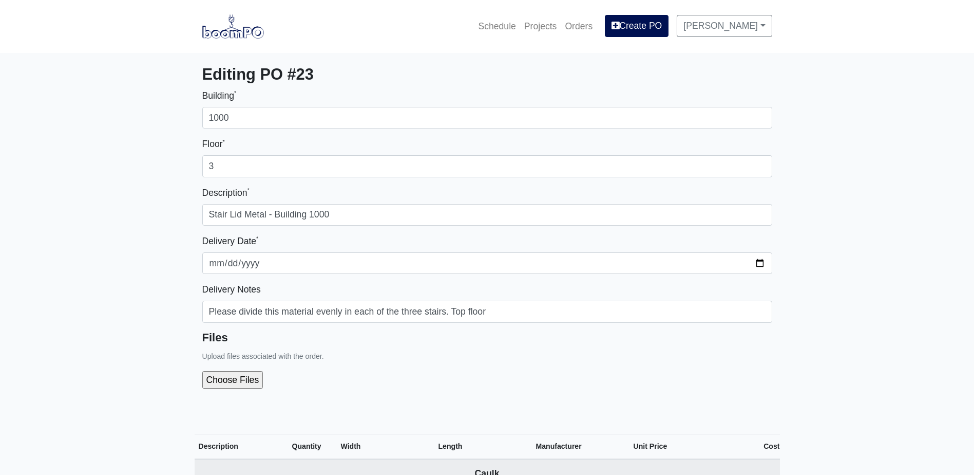
select select
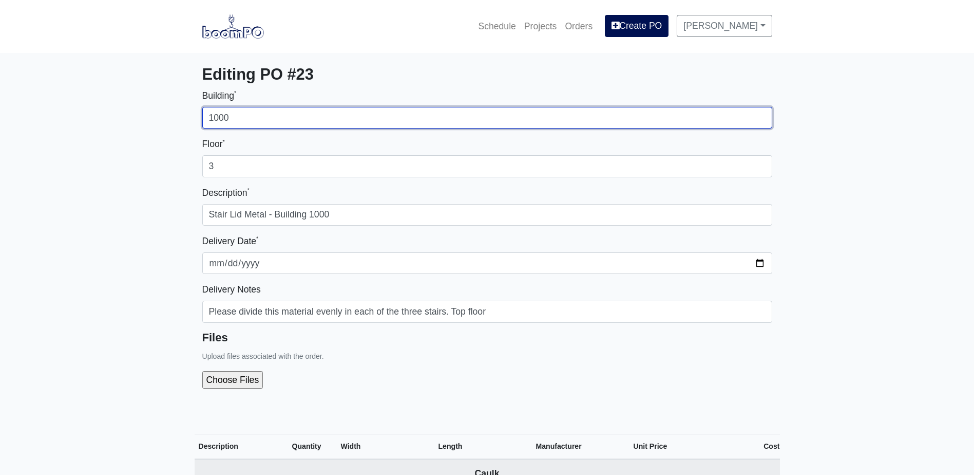
click at [252, 111] on input "1000" at bounding box center [487, 118] width 570 height 22
type input "2000"
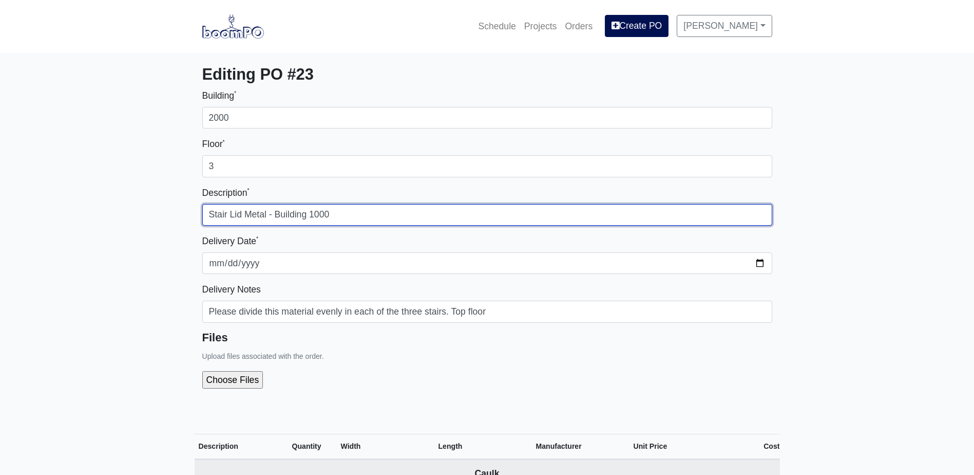
click at [315, 211] on input "Stair Lid Metal - Building 1000" at bounding box center [487, 215] width 570 height 22
type input "Stair Lid Metal - Building 2000"
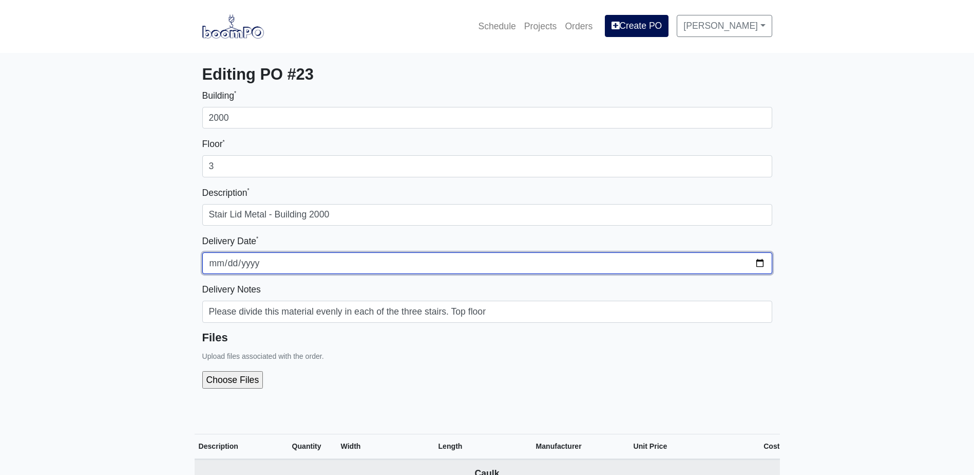
click at [767, 265] on input "2025-08-19" at bounding box center [487, 263] width 570 height 22
click at [758, 267] on input "2025-08-19" at bounding box center [487, 263] width 570 height 22
type input "2025-08-20"
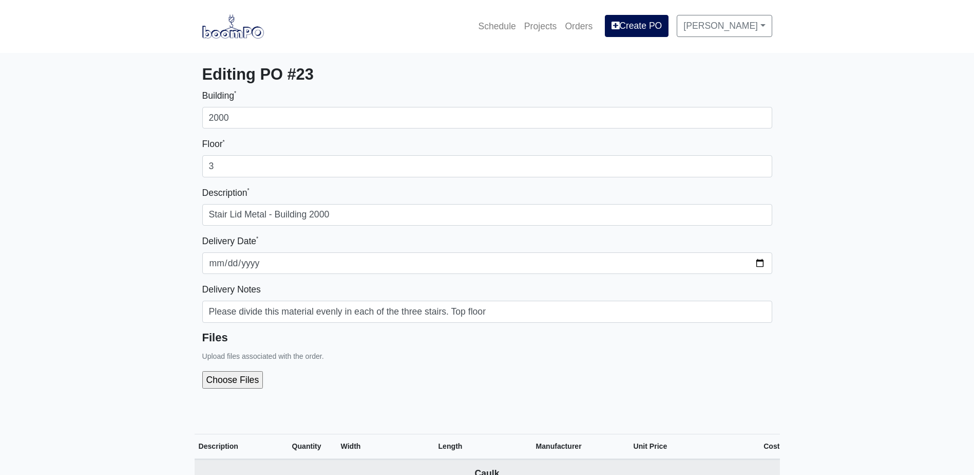
click at [448, 367] on div at bounding box center [487, 380] width 570 height 34
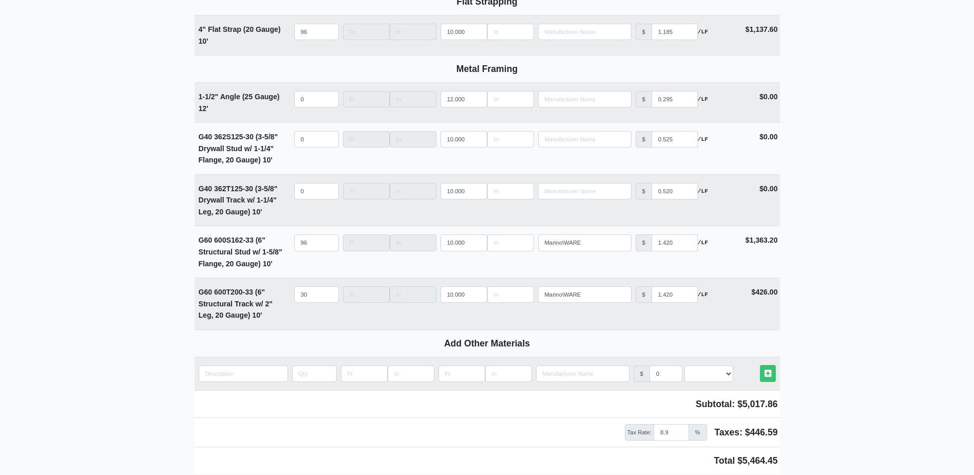
scroll to position [1412, 0]
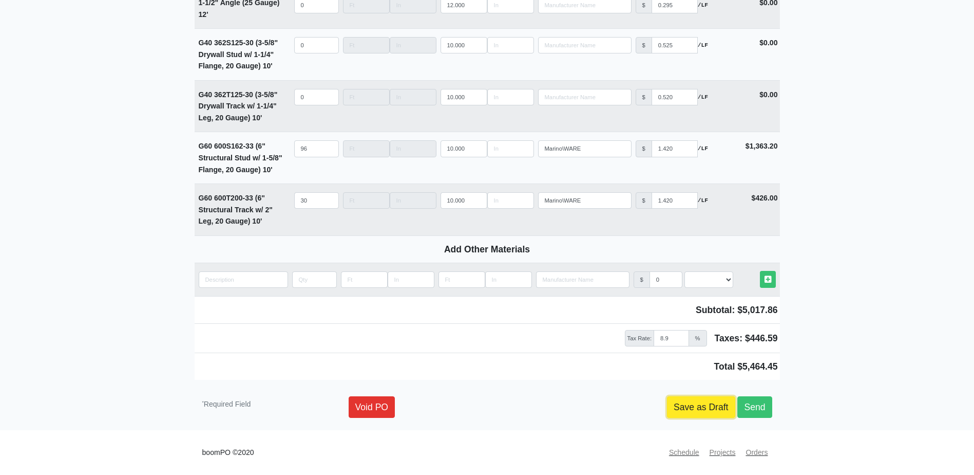
click at [700, 403] on link "Save as Draft" at bounding box center [701, 407] width 68 height 22
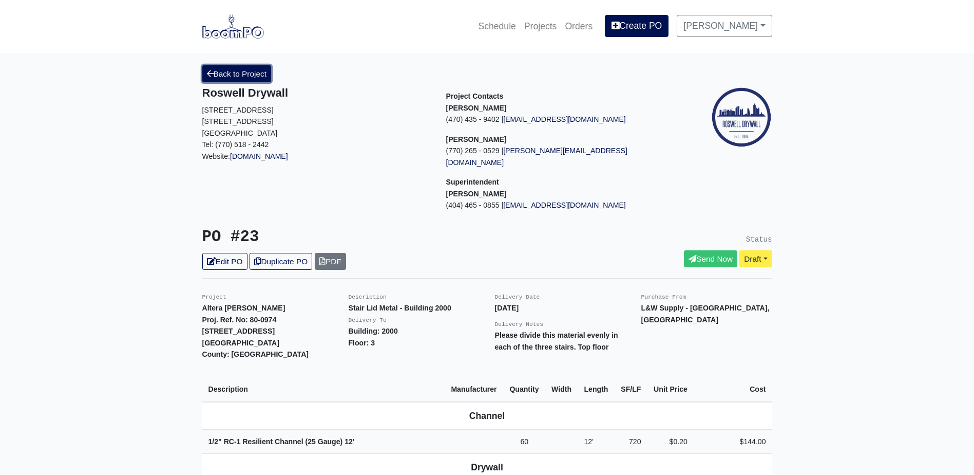
click at [265, 75] on link "Back to Project" at bounding box center [236, 73] width 69 height 17
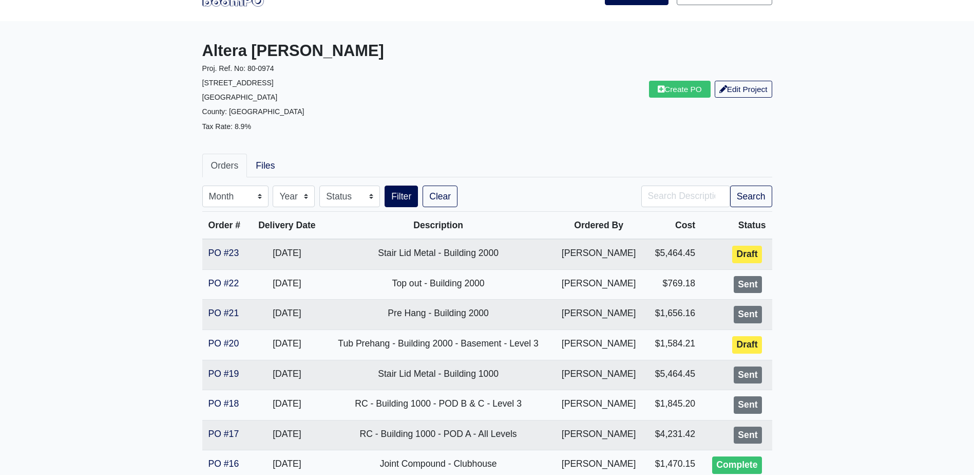
scroll to position [103, 0]
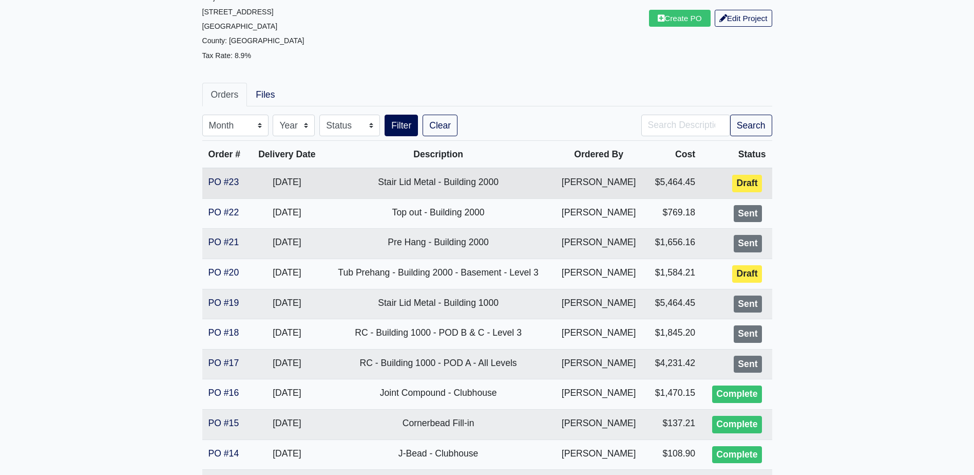
click at [240, 177] on td "PO #23" at bounding box center [226, 183] width 48 height 30
click at [238, 179] on link "PO #23" at bounding box center [224, 182] width 31 height 10
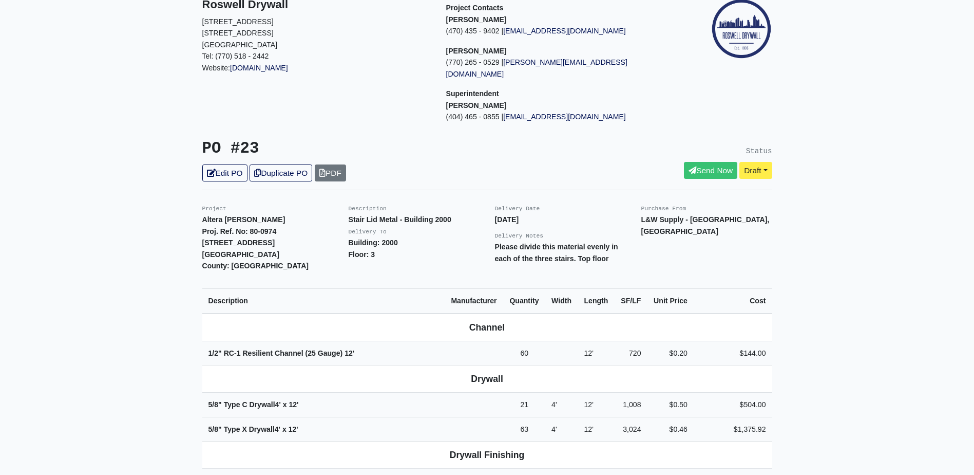
scroll to position [308, 0]
